Goal: Task Accomplishment & Management: Complete application form

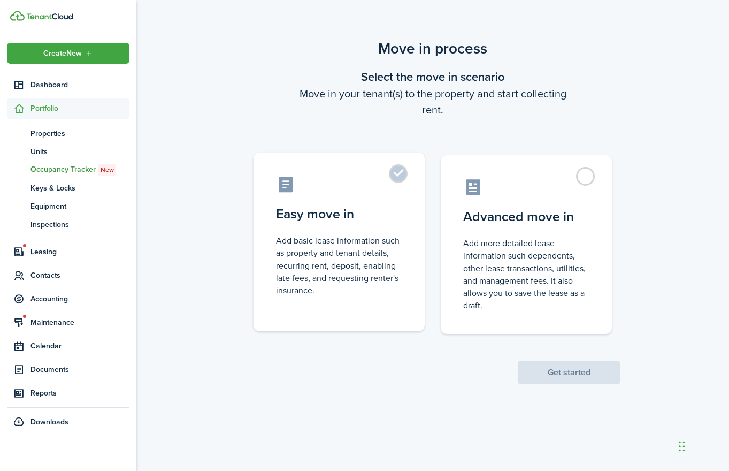
click at [348, 203] on label "Easy move in Add basic lease information such as property and tenant details, r…" at bounding box center [339, 242] width 171 height 179
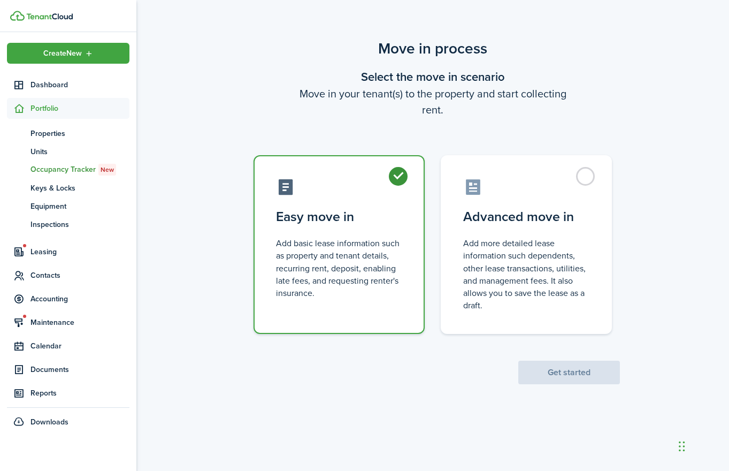
radio input "true"
click at [554, 369] on button "Get started" at bounding box center [570, 373] width 102 height 24
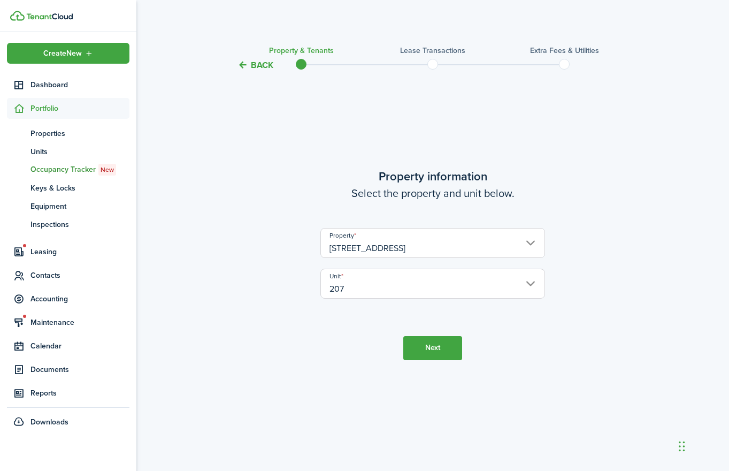
click at [427, 345] on button "Next" at bounding box center [432, 348] width 59 height 24
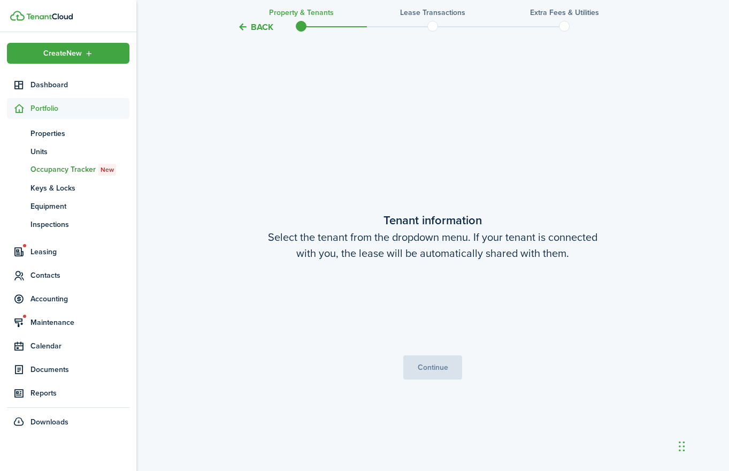
scroll to position [399, 0]
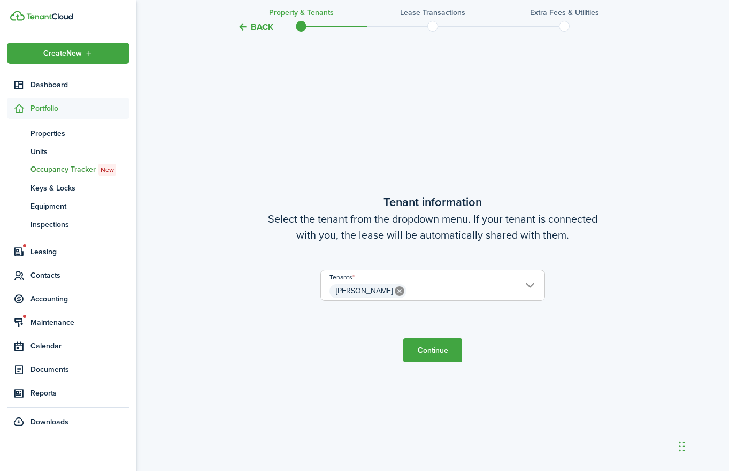
click at [429, 349] on button "Continue" at bounding box center [432, 350] width 59 height 24
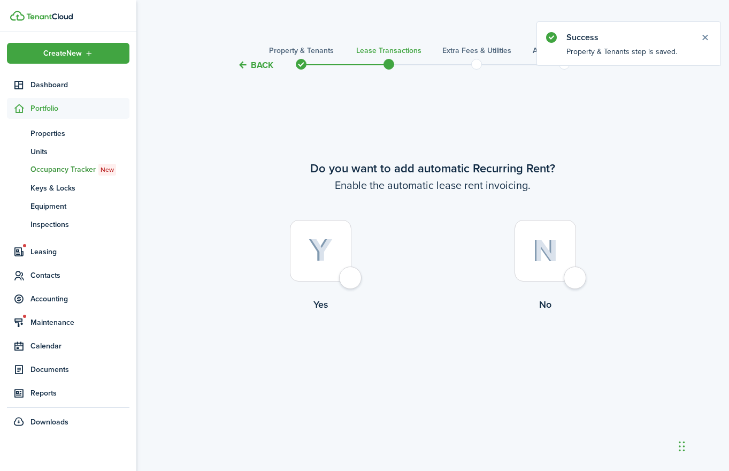
click at [350, 276] on div at bounding box center [321, 251] width 62 height 62
radio input "true"
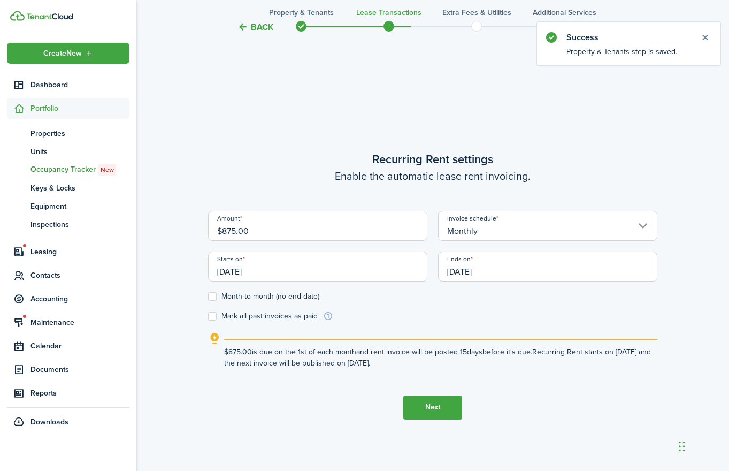
scroll to position [399, 0]
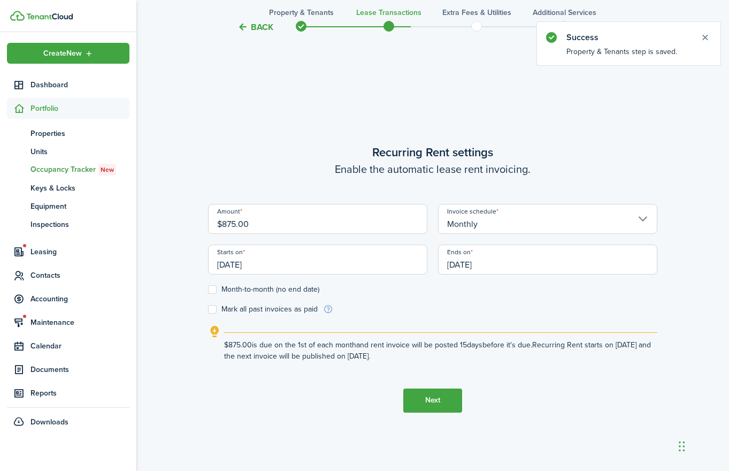
drag, startPoint x: 257, startPoint y: 220, endPoint x: 218, endPoint y: 225, distance: 39.8
click at [218, 225] on input "$875.00" at bounding box center [317, 219] width 219 height 30
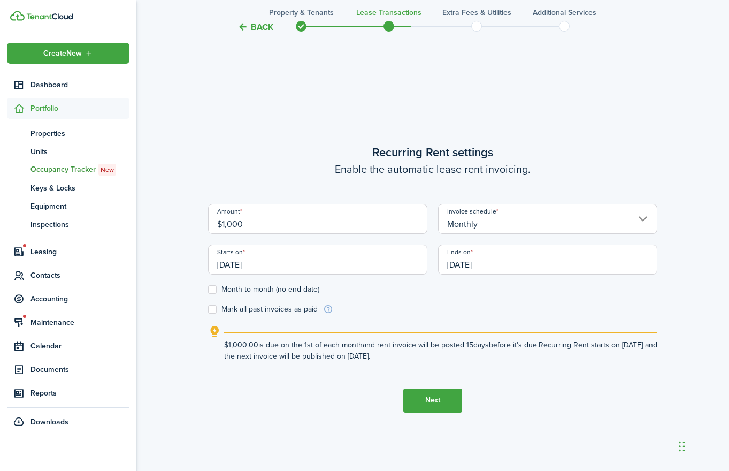
type input "$1,000.00"
click at [430, 236] on div "Amount $1,000.00" at bounding box center [318, 224] width 230 height 41
click at [430, 235] on div "Amount $1,000.00" at bounding box center [318, 224] width 230 height 41
click at [431, 234] on div "Amount $1,000.00" at bounding box center [318, 224] width 230 height 41
click at [459, 261] on input "[DATE]" at bounding box center [547, 260] width 219 height 30
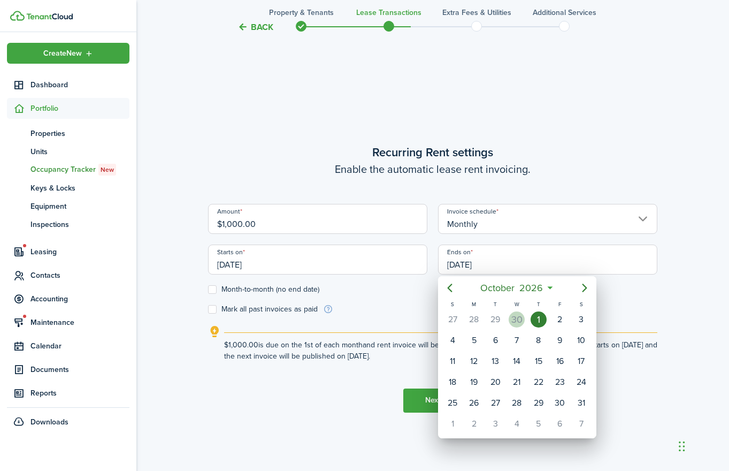
click at [522, 317] on div "30" at bounding box center [517, 319] width 16 height 16
type input "[DATE]"
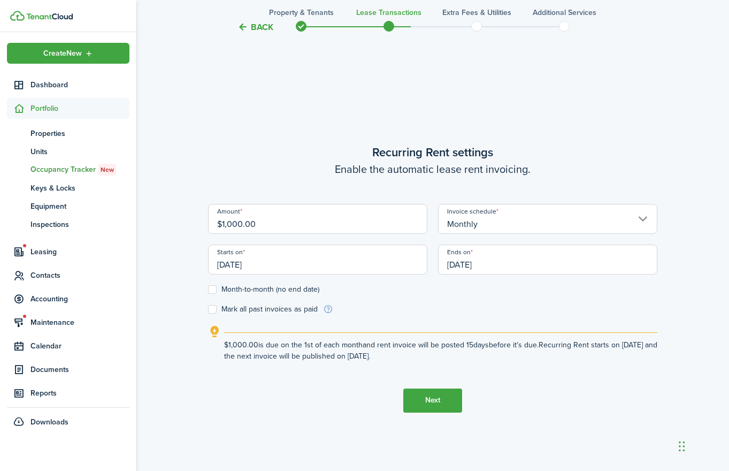
click at [474, 302] on form "Amount $1,000.00 Invoice schedule Monthly Starts on [DATE] Ends on [DATE] Month…" at bounding box center [432, 259] width 449 height 111
click at [426, 398] on button "Next" at bounding box center [432, 400] width 59 height 24
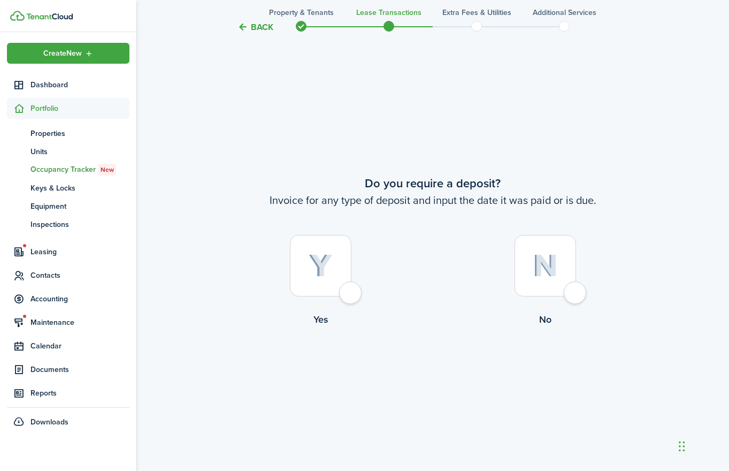
scroll to position [870, 0]
click at [352, 288] on div at bounding box center [321, 265] width 62 height 62
radio input "true"
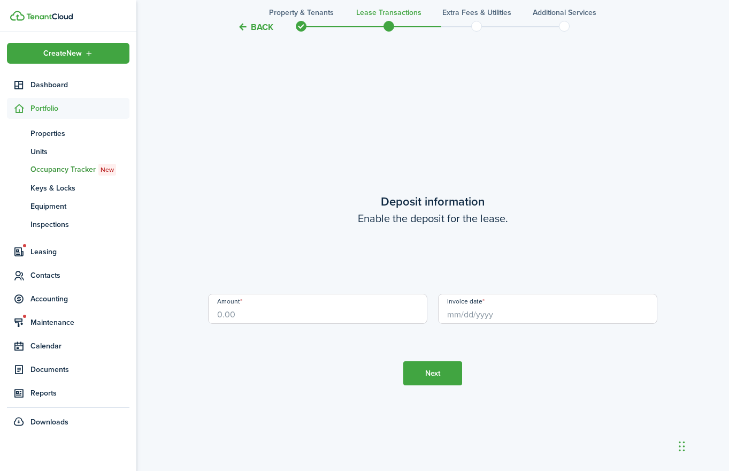
scroll to position [1341, 0]
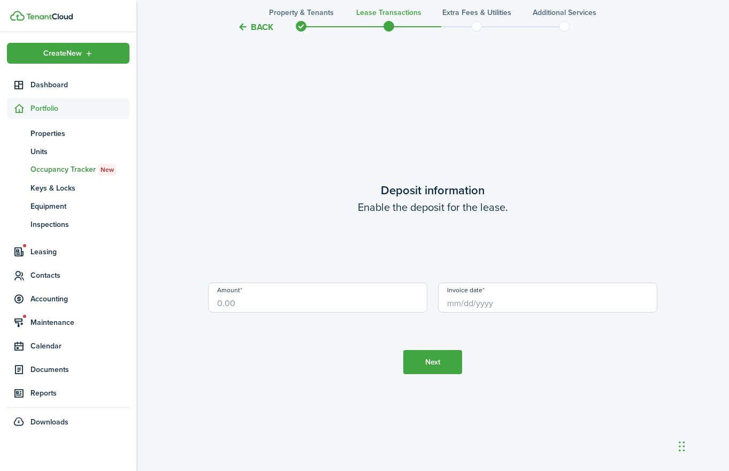
click at [336, 297] on input "Amount" at bounding box center [317, 298] width 219 height 30
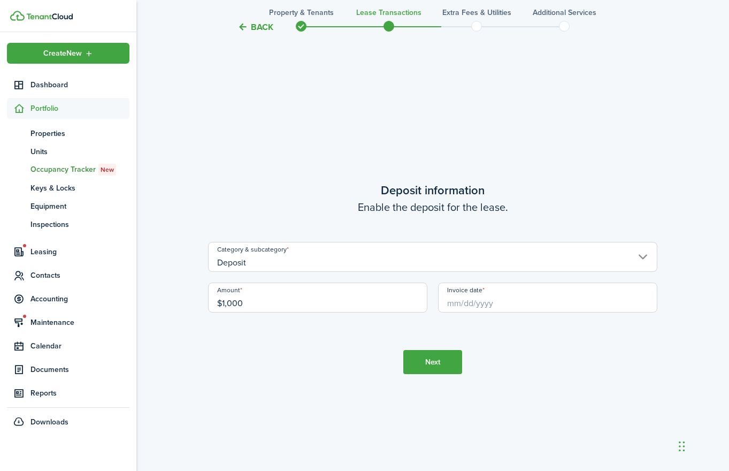
type input "$1,000.00"
click at [486, 304] on input "Invoice date" at bounding box center [547, 298] width 219 height 30
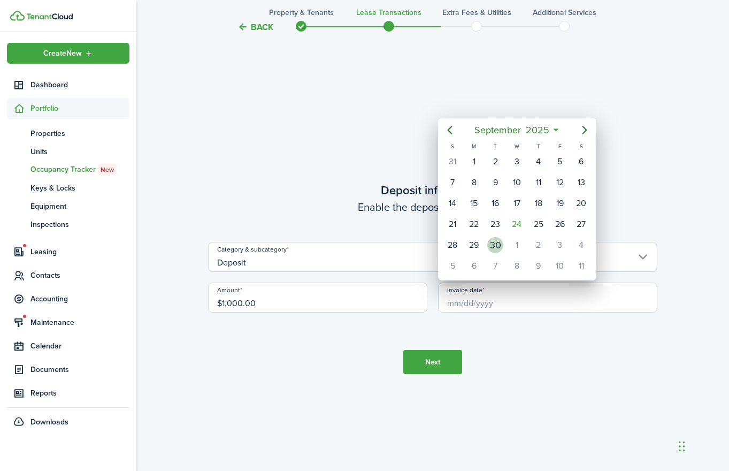
click at [494, 243] on div "30" at bounding box center [495, 245] width 16 height 16
type input "[DATE]"
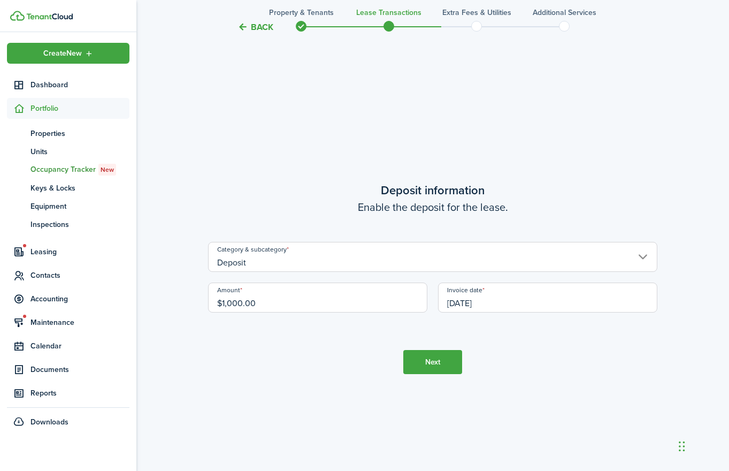
click at [430, 362] on button "Next" at bounding box center [432, 362] width 59 height 24
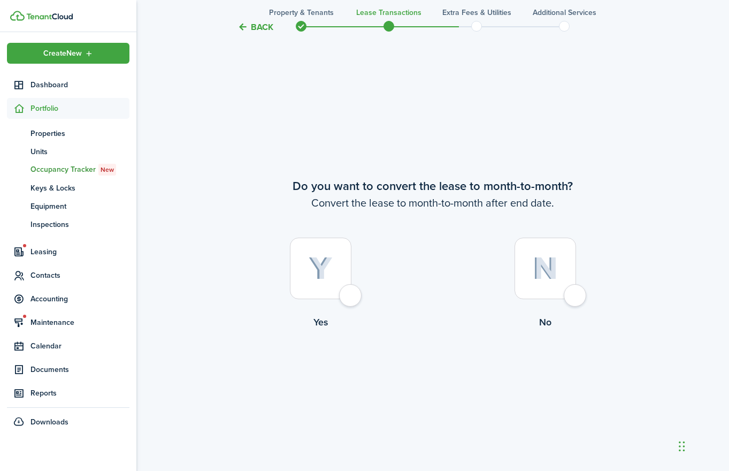
scroll to position [1812, 0]
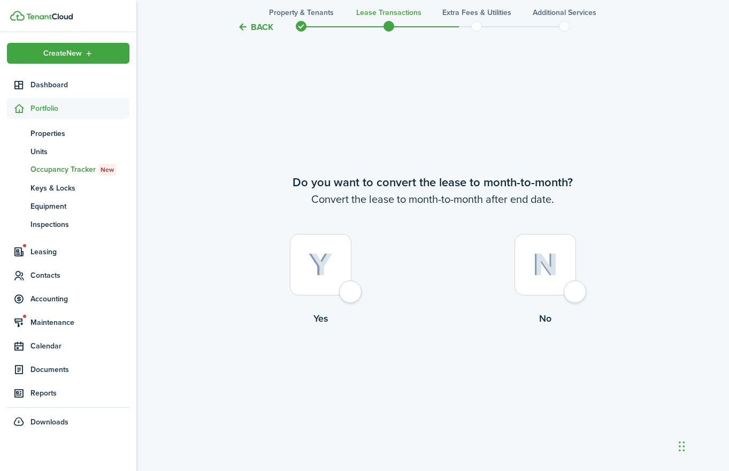
click at [573, 288] on div at bounding box center [546, 265] width 62 height 62
radio input "true"
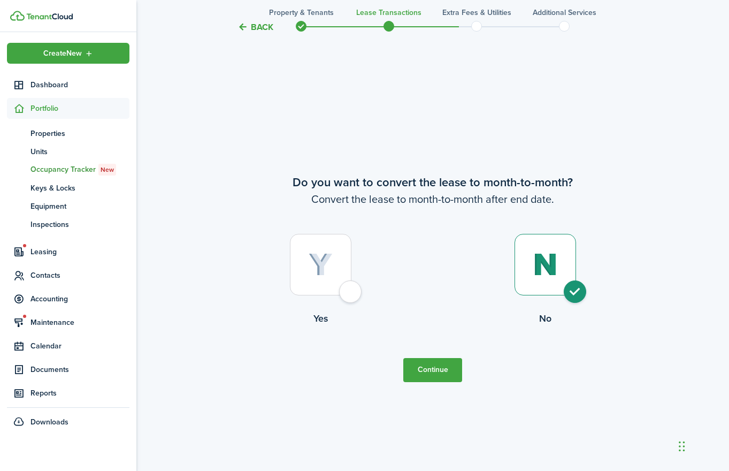
click at [430, 365] on button "Continue" at bounding box center [432, 370] width 59 height 24
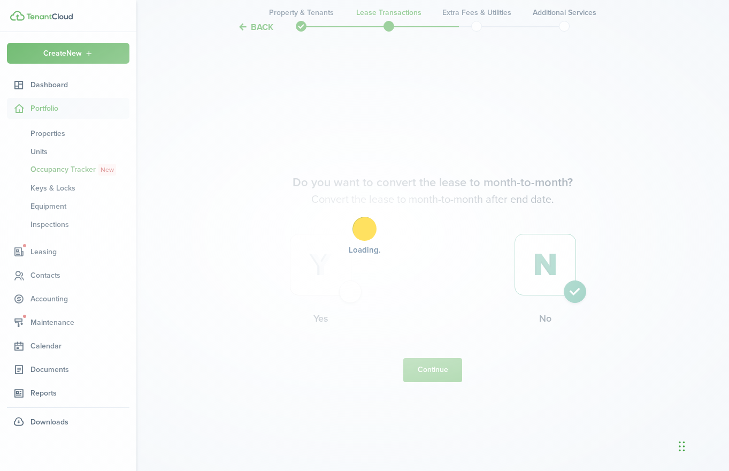
scroll to position [0, 0]
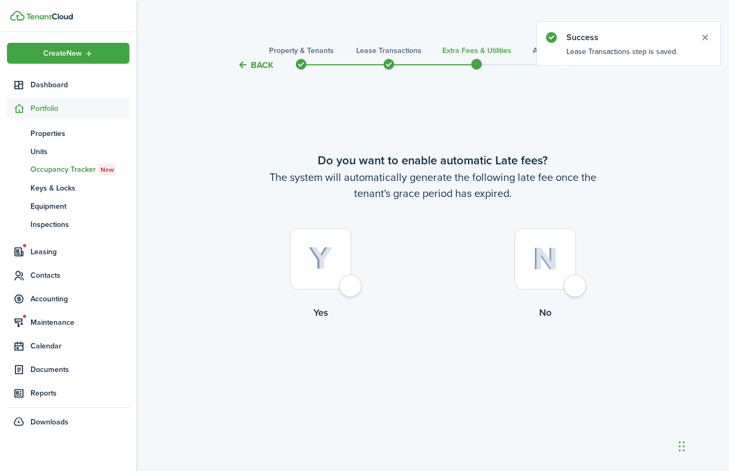
click at [351, 279] on div at bounding box center [321, 259] width 62 height 62
radio input "true"
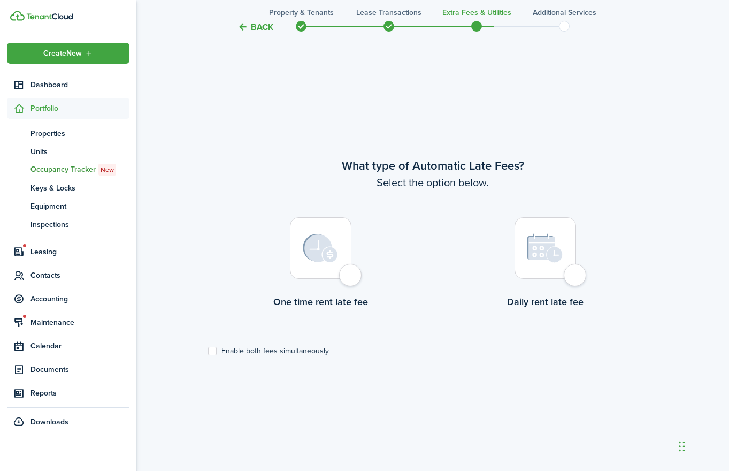
scroll to position [399, 0]
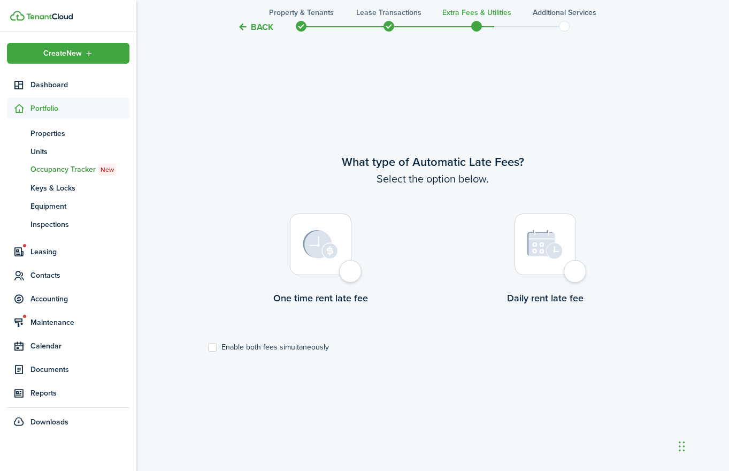
click at [351, 275] on div at bounding box center [321, 245] width 62 height 62
radio input "true"
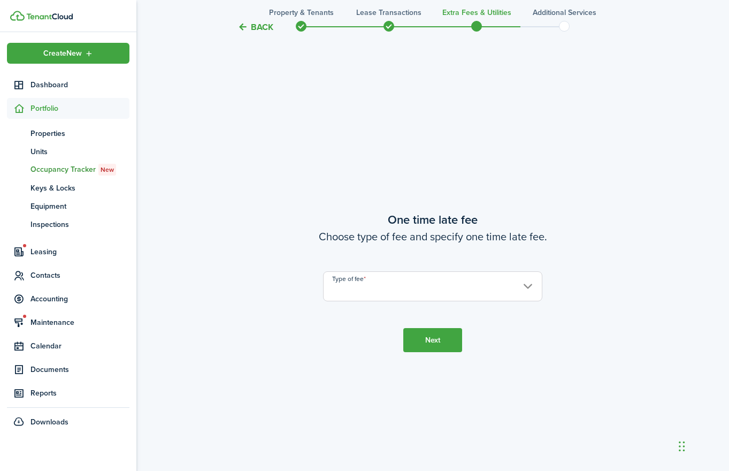
scroll to position [870, 0]
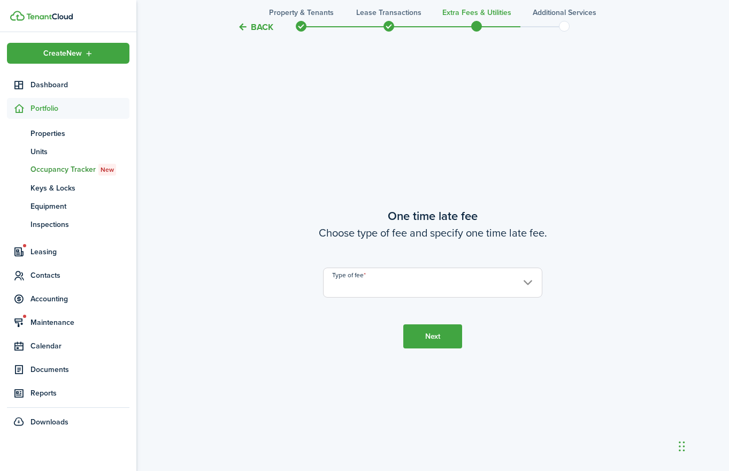
click at [428, 283] on input "Type of fee" at bounding box center [432, 283] width 219 height 30
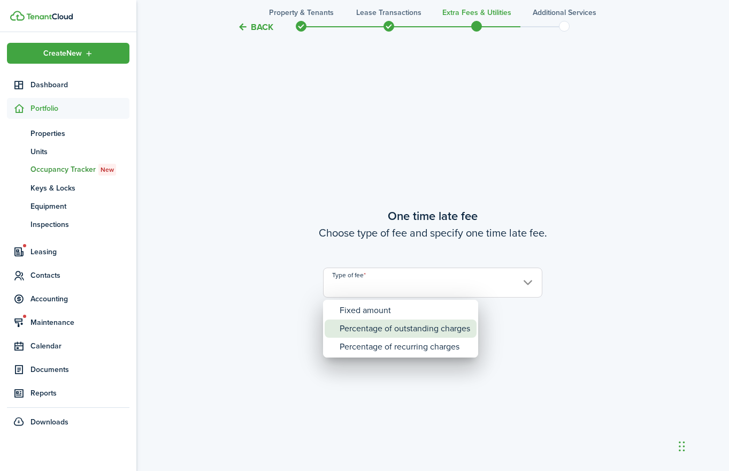
click at [406, 326] on div "Percentage of outstanding charges" at bounding box center [405, 328] width 131 height 18
type input "Percentage of outstanding charges"
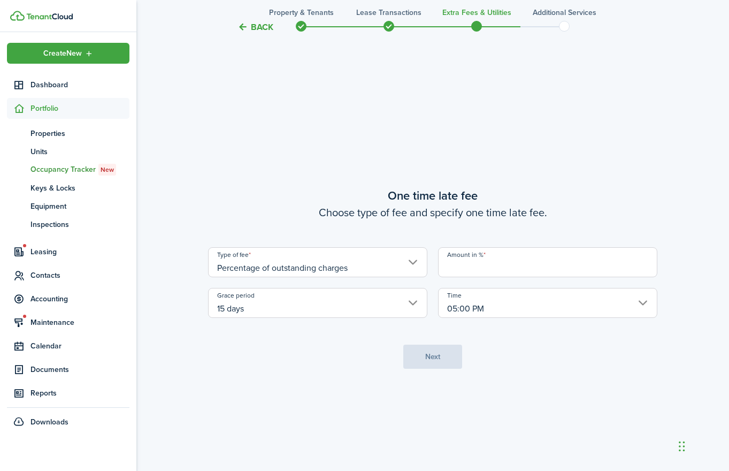
click at [479, 265] on input "Amount in %" at bounding box center [547, 262] width 219 height 30
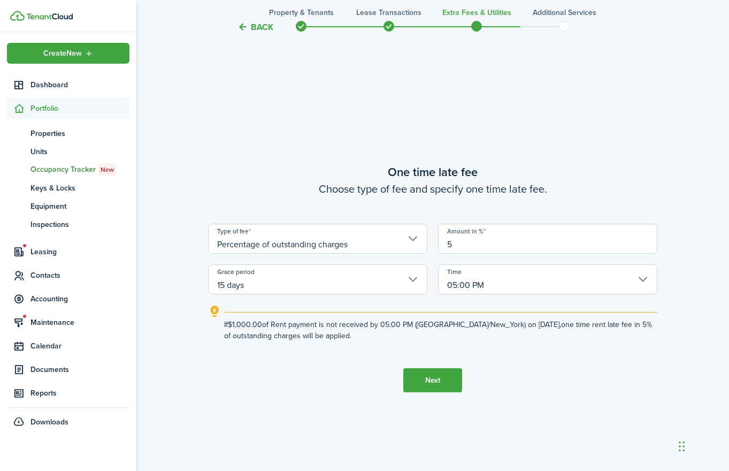
type input "5"
click at [437, 382] on button "Next" at bounding box center [432, 380] width 59 height 24
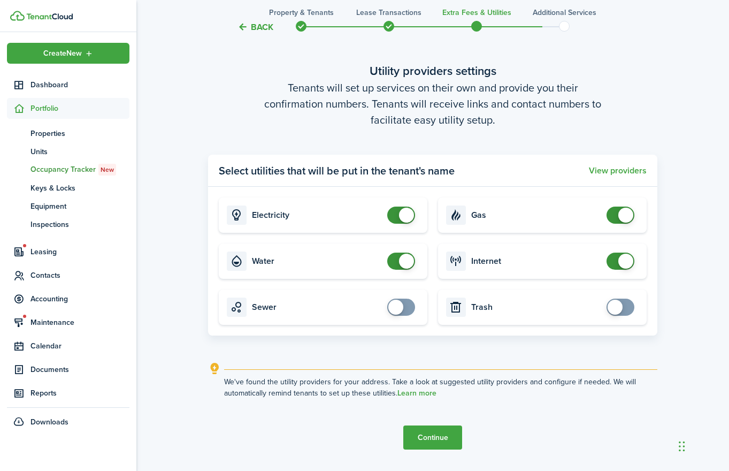
scroll to position [1378, 0]
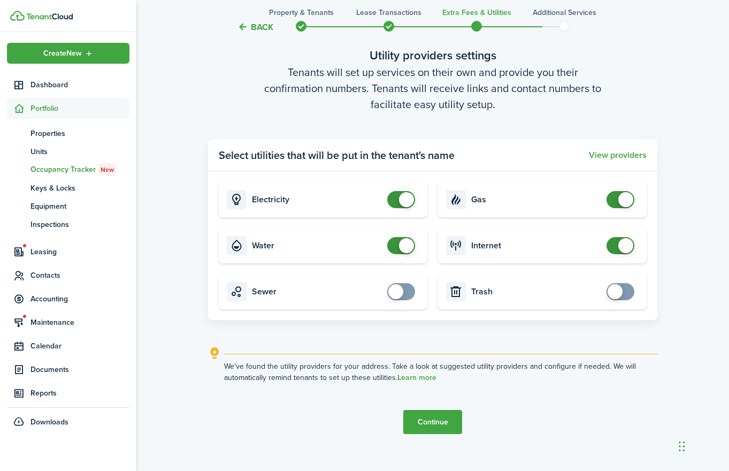
checkbox input "false"
click at [407, 242] on span at bounding box center [406, 245] width 15 height 15
checkbox input "false"
click at [615, 199] on span at bounding box center [620, 199] width 11 height 17
checkbox input "false"
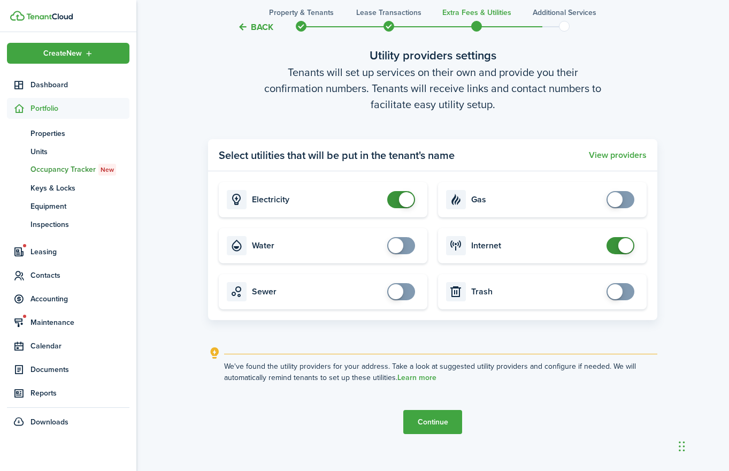
click at [619, 245] on span at bounding box center [626, 245] width 15 height 15
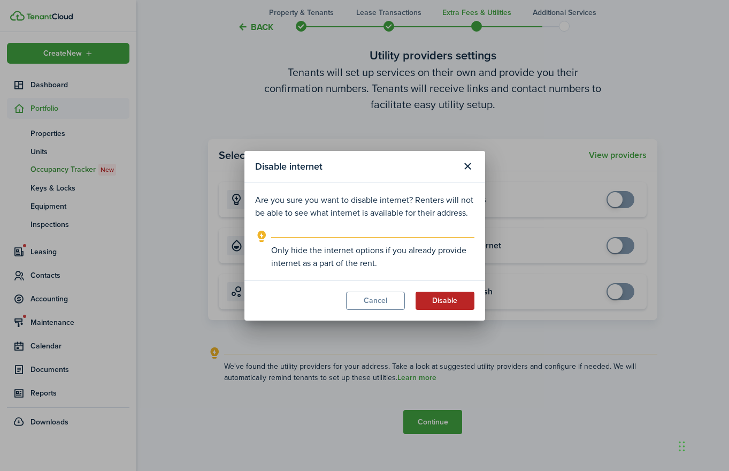
click at [444, 296] on button "Disable" at bounding box center [445, 301] width 59 height 18
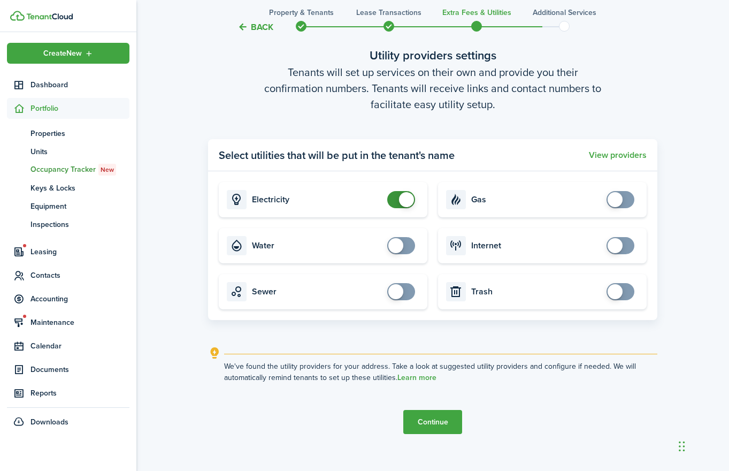
click at [430, 420] on button "Continue" at bounding box center [432, 422] width 59 height 24
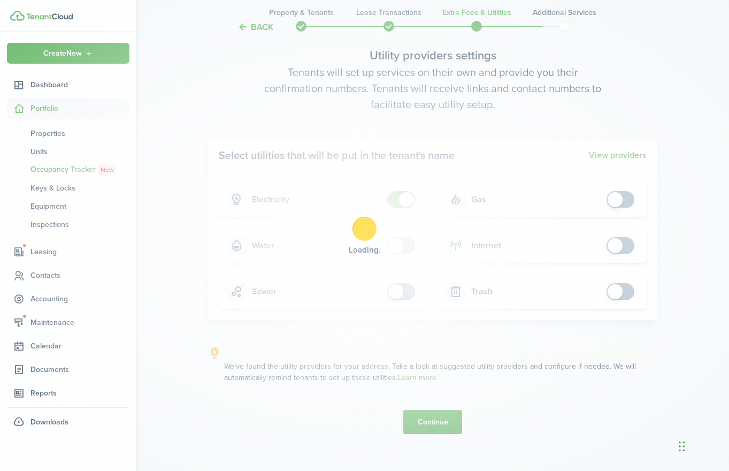
scroll to position [0, 0]
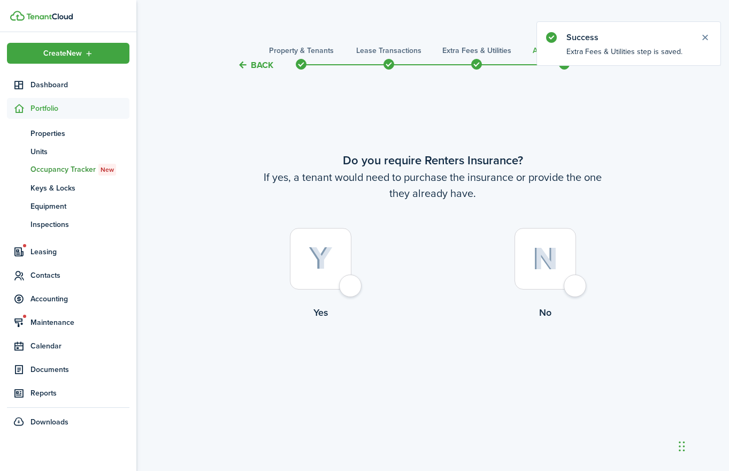
click at [350, 285] on div at bounding box center [321, 259] width 62 height 62
radio input "true"
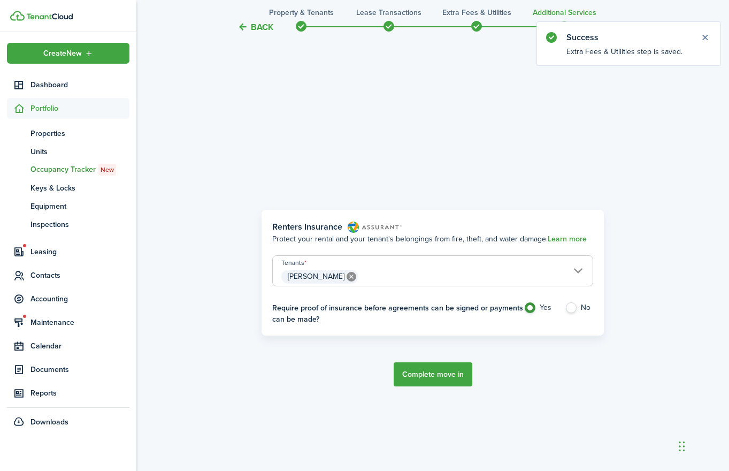
scroll to position [399, 0]
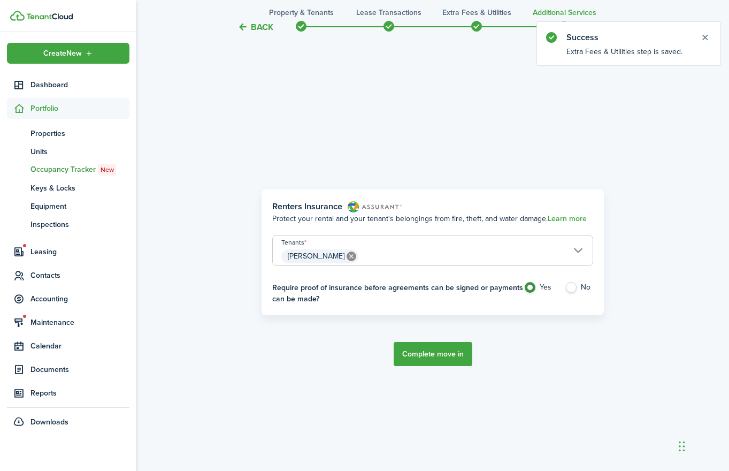
click at [445, 359] on button "Complete move in" at bounding box center [433, 354] width 79 height 24
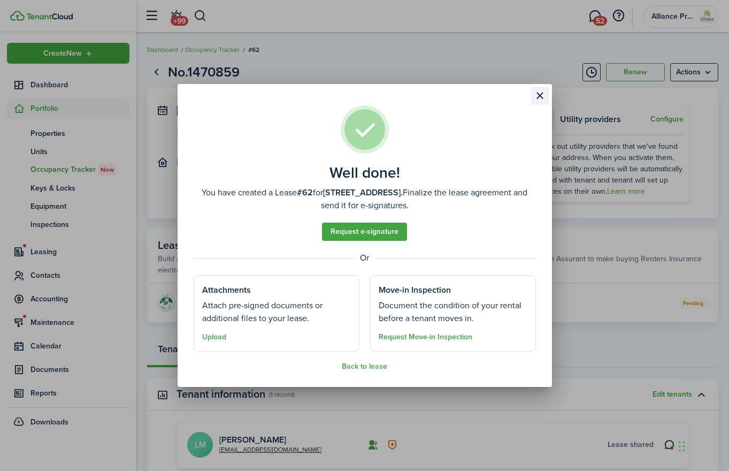
click at [539, 97] on button "Close modal" at bounding box center [540, 96] width 18 height 18
